Goal: Check status: Check status

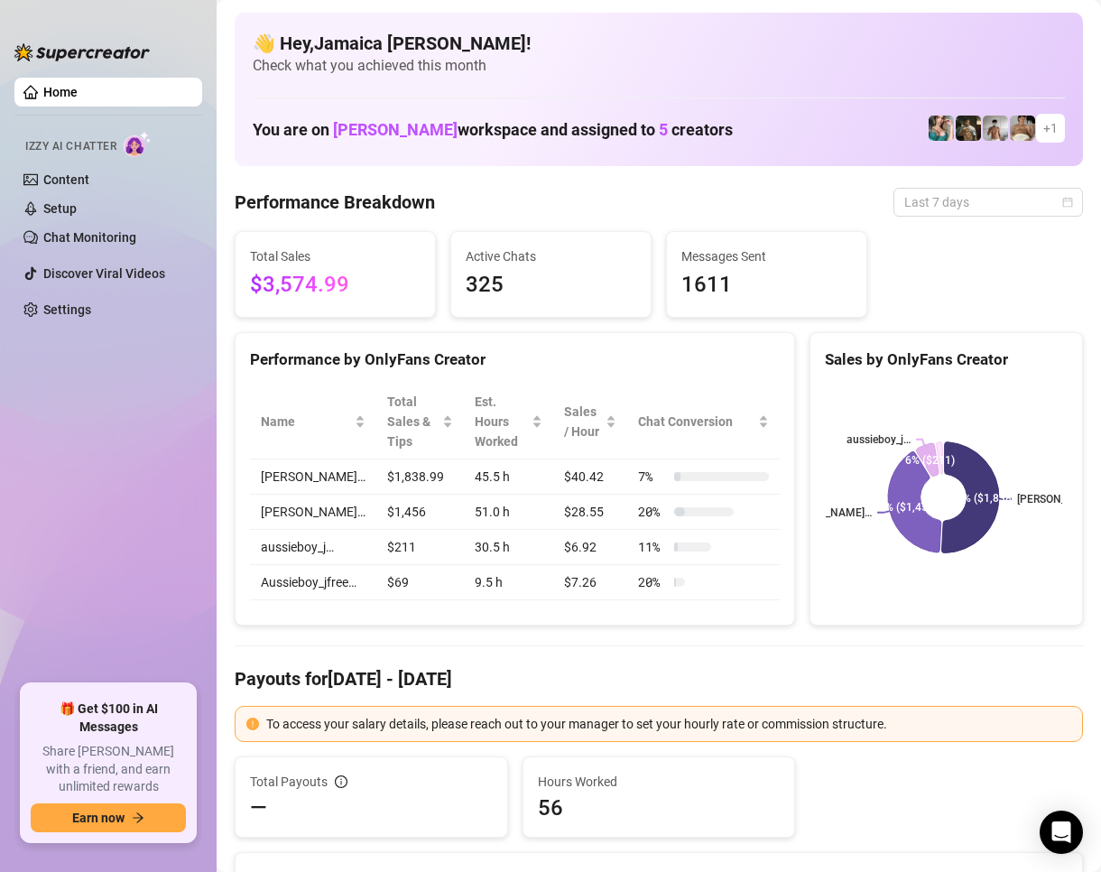
drag, startPoint x: 932, startPoint y: 200, endPoint x: 859, endPoint y: 294, distance: 119.7
click at [932, 200] on span "Last 7 days" at bounding box center [989, 202] width 168 height 27
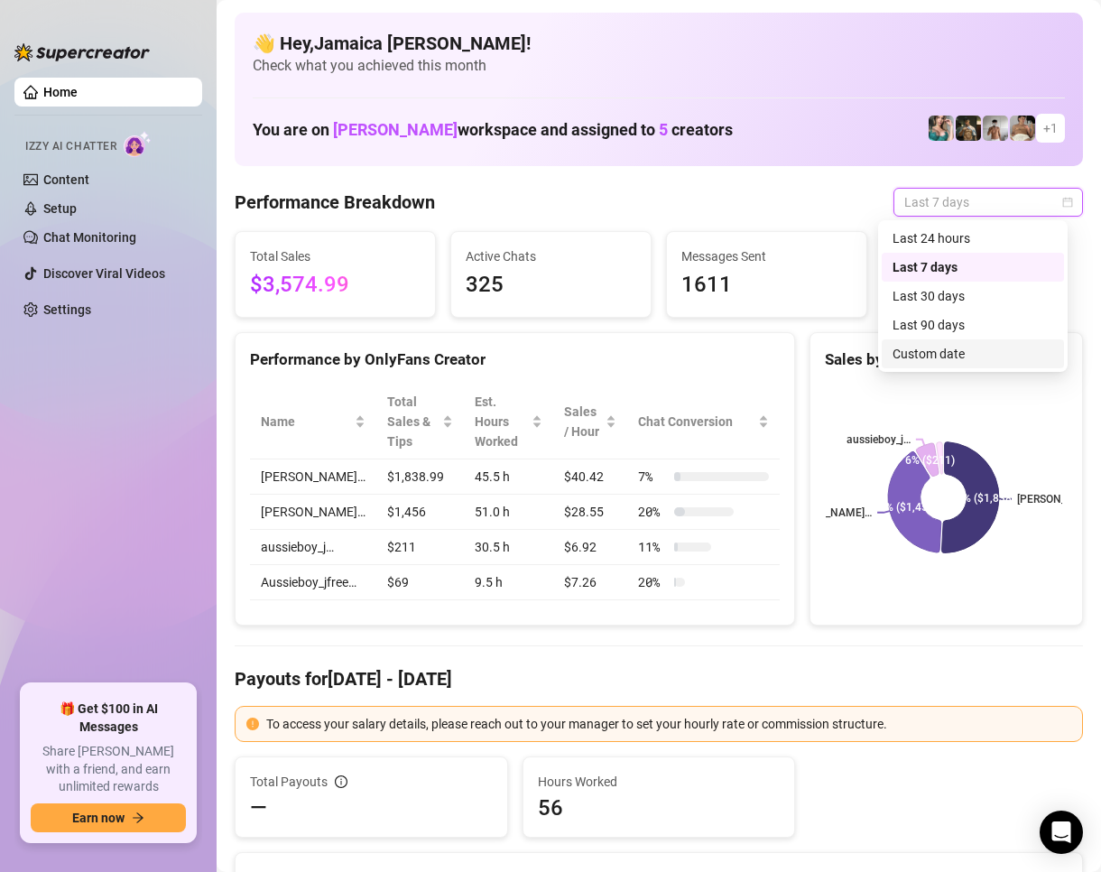
click at [915, 355] on div "Custom date" at bounding box center [973, 354] width 161 height 20
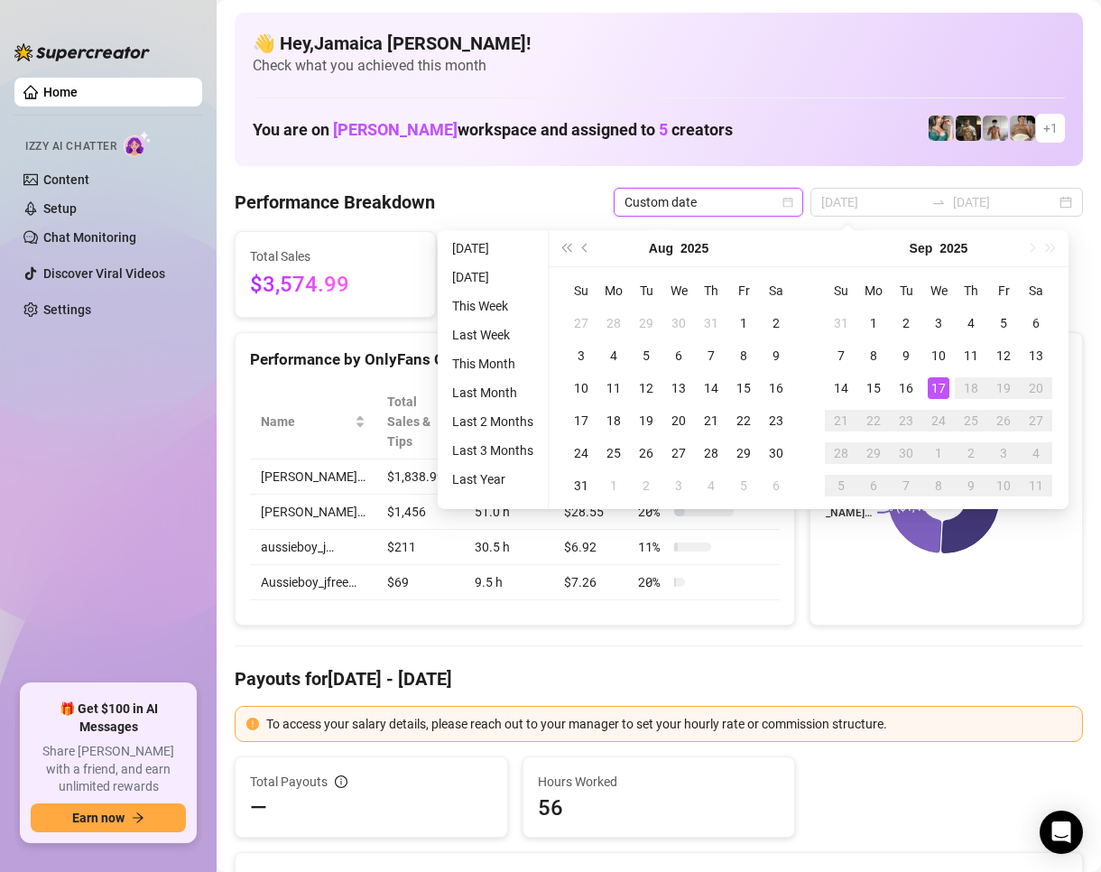
type input "[DATE]"
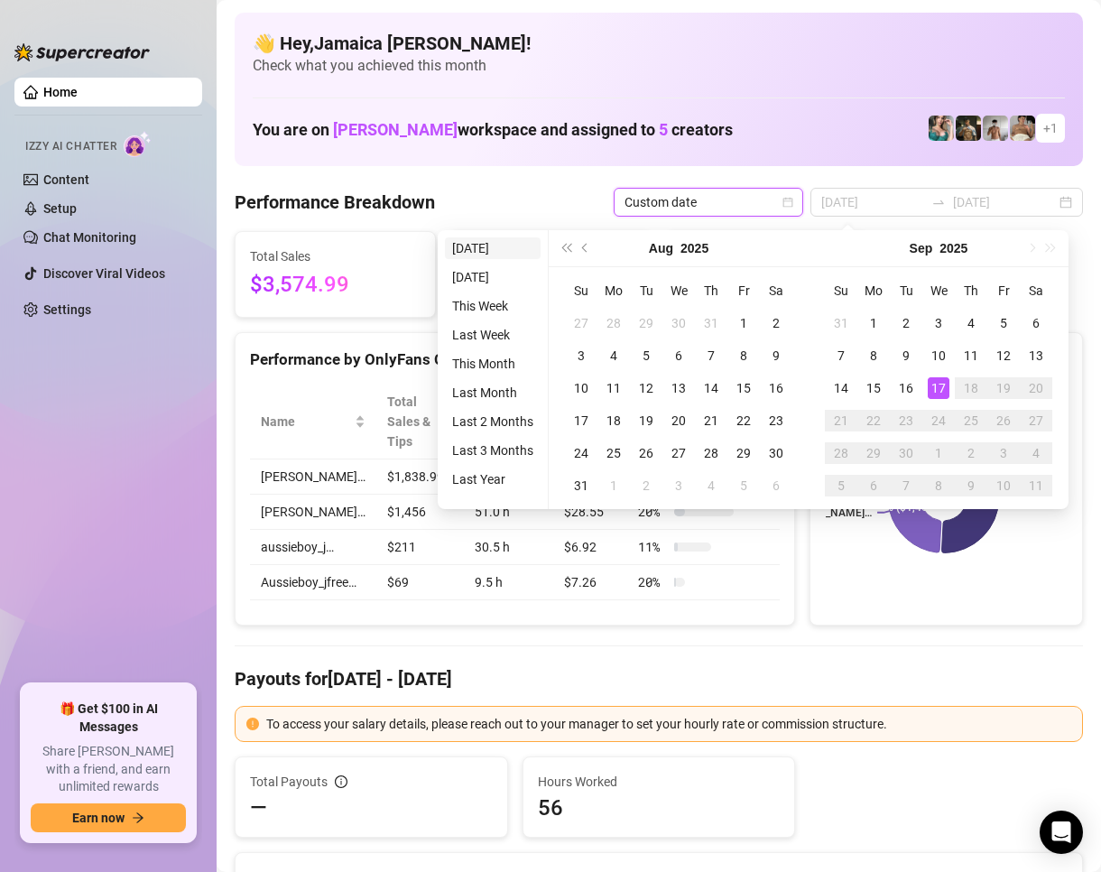
click at [511, 248] on li "[DATE]" at bounding box center [493, 248] width 96 height 22
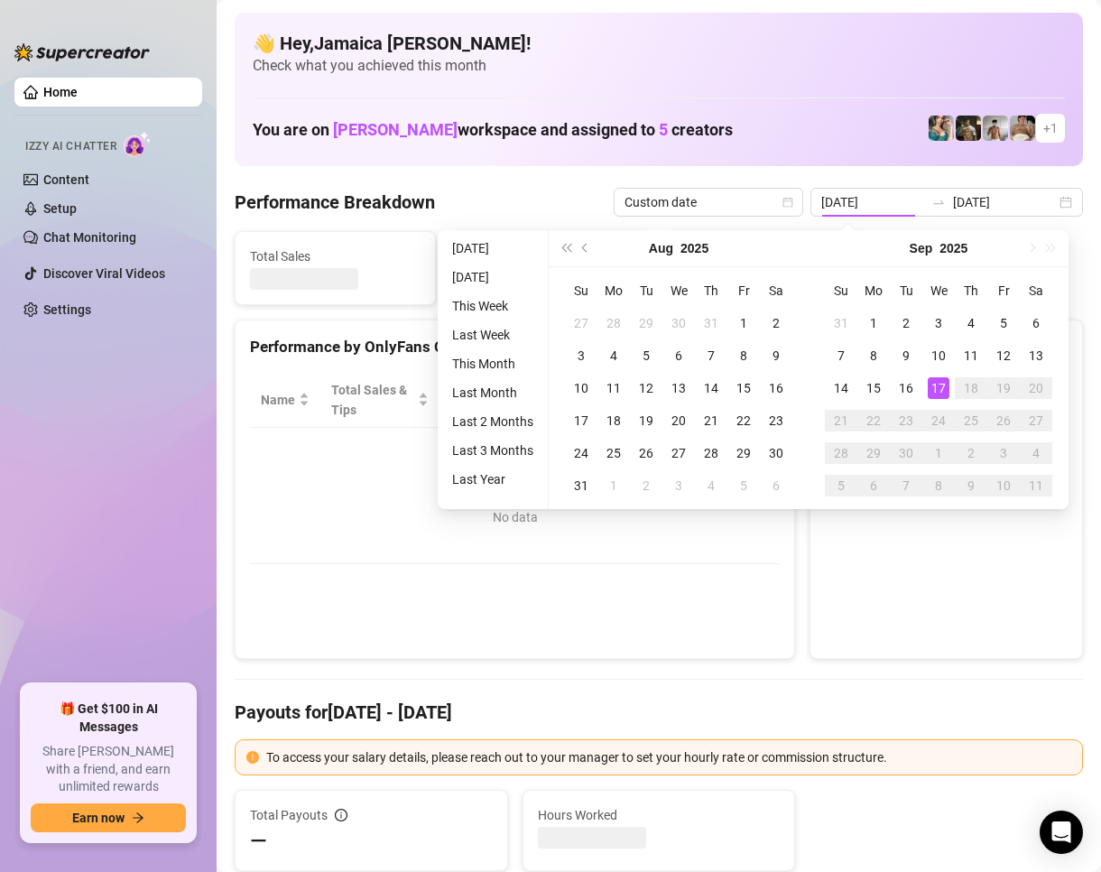
type input "[DATE]"
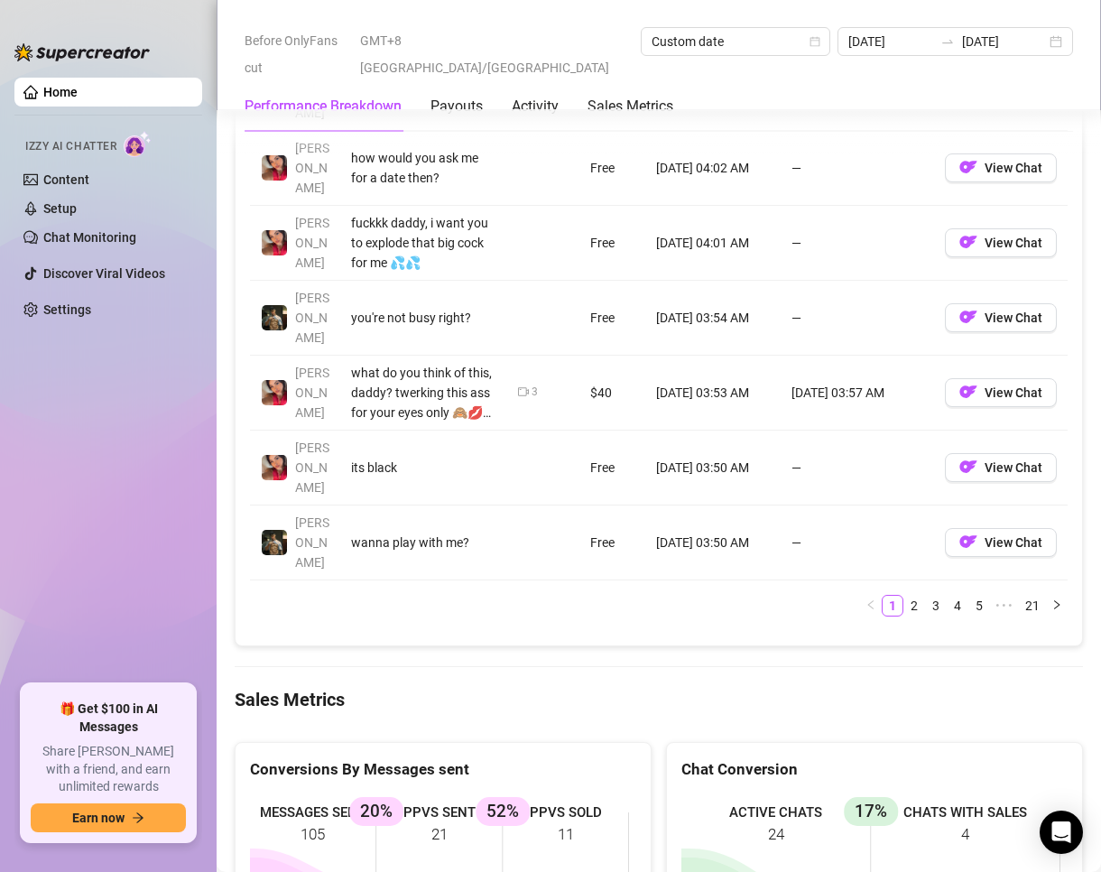
scroll to position [2257, 0]
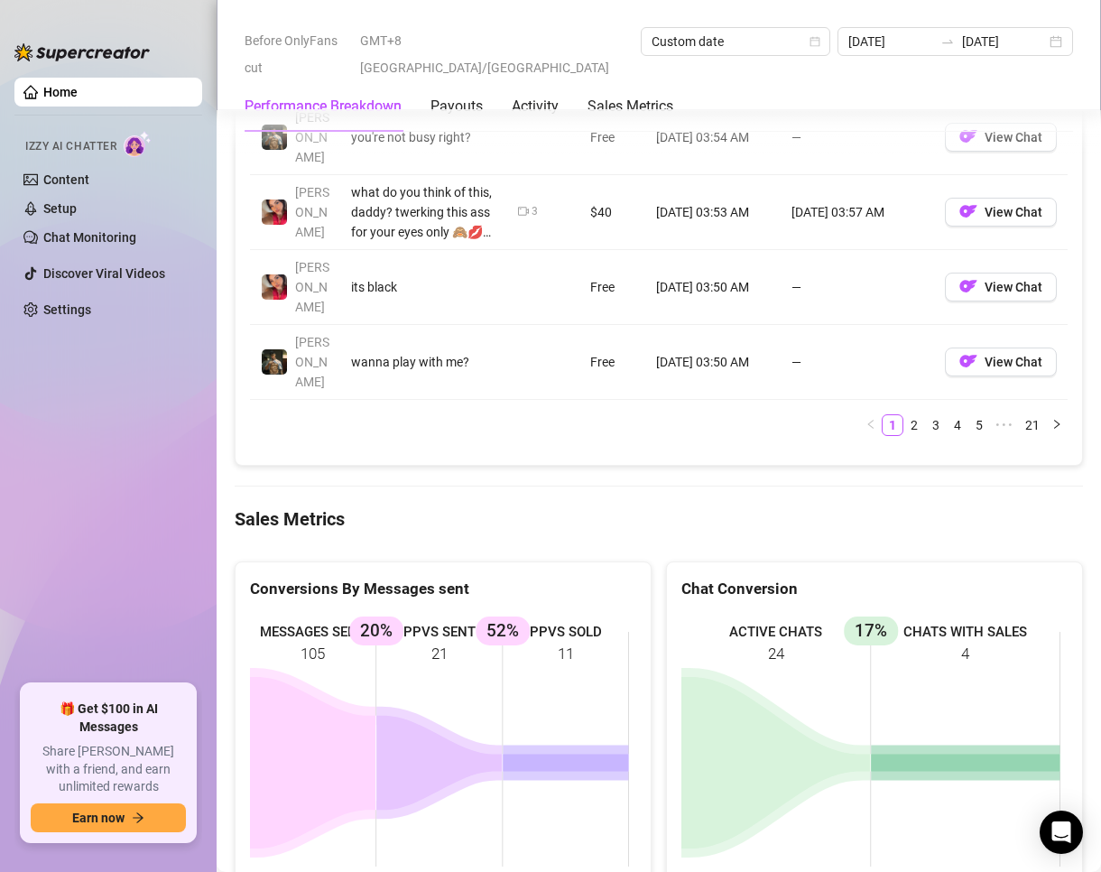
drag, startPoint x: 408, startPoint y: 370, endPoint x: 378, endPoint y: 353, distance: 34.4
click at [404, 507] on Metrics "Sales Metrics" at bounding box center [659, 519] width 849 height 25
